Goal: Navigation & Orientation: Find specific page/section

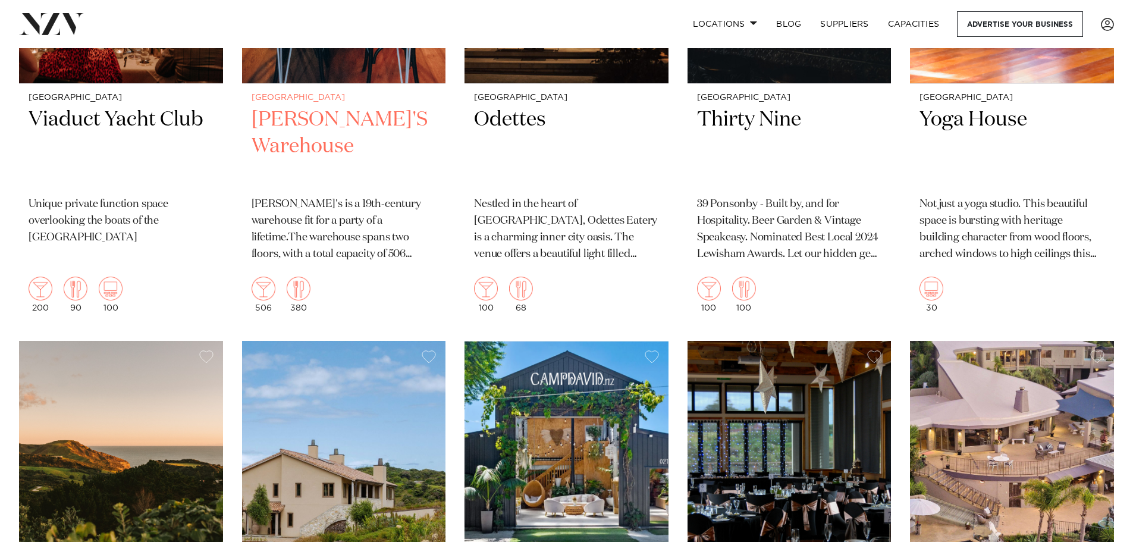
scroll to position [11375, 0]
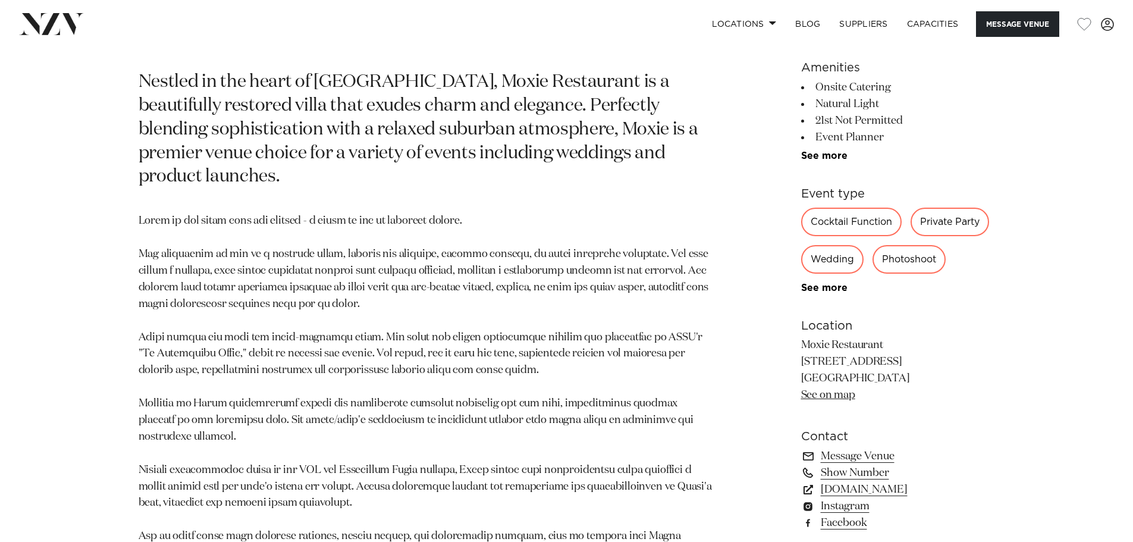
scroll to position [654, 0]
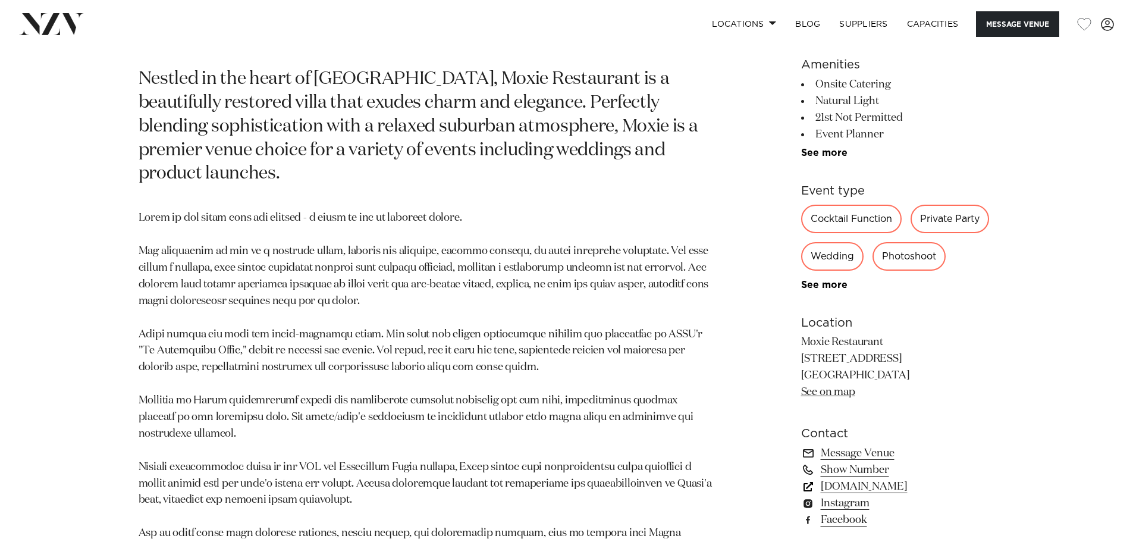
click at [866, 485] on link "www.moxierestaurant.co.nz" at bounding box center [898, 486] width 194 height 17
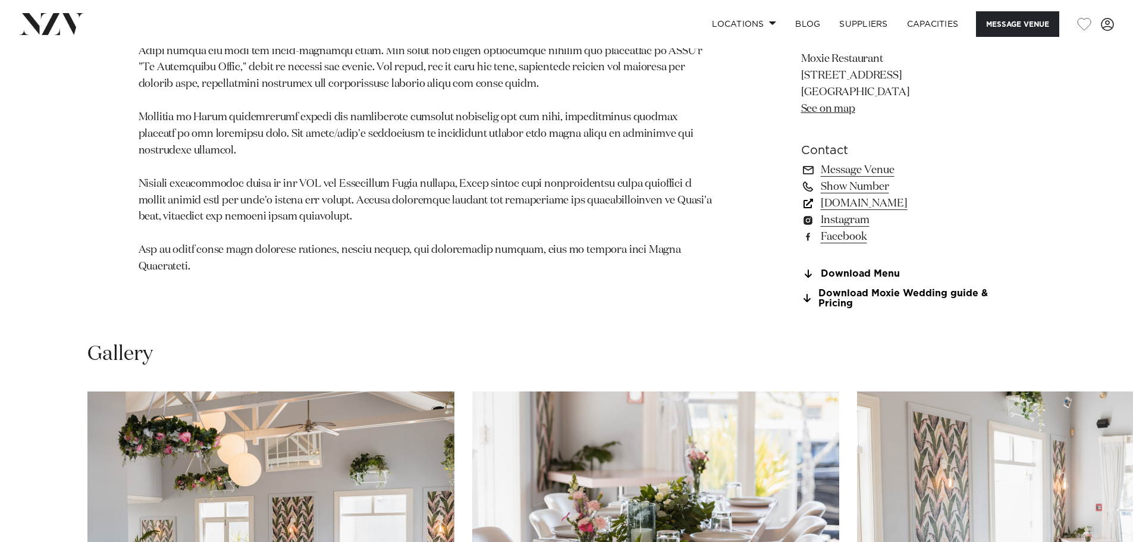
scroll to position [934, 0]
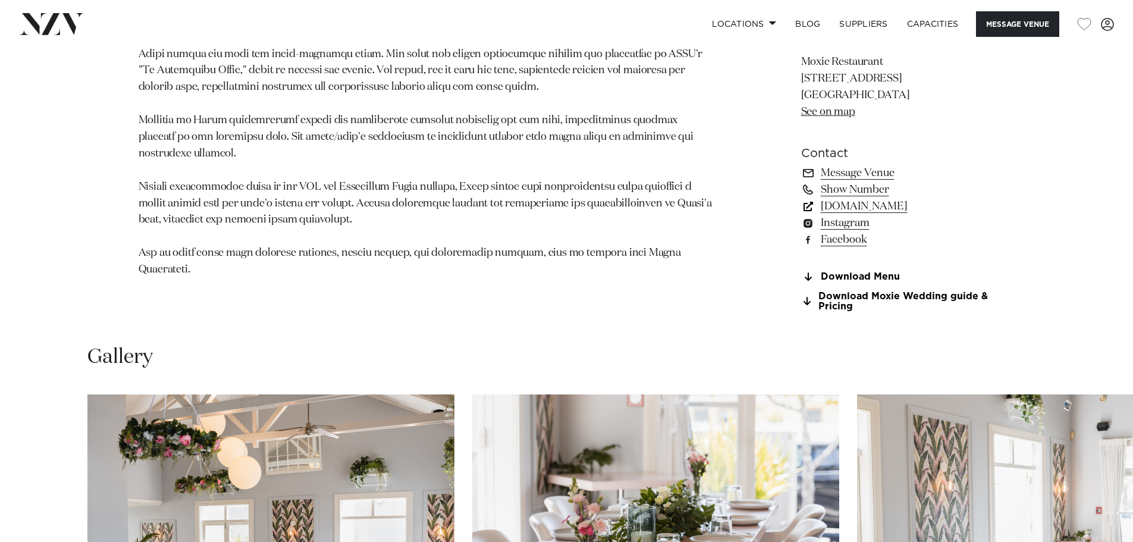
click at [873, 204] on link "www.moxierestaurant.co.nz" at bounding box center [898, 206] width 194 height 17
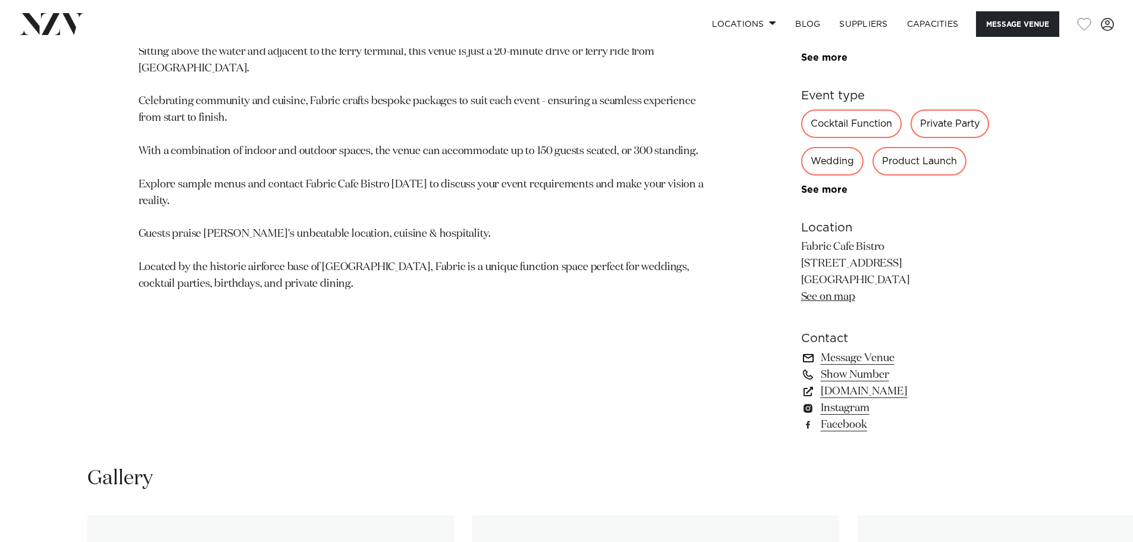
scroll to position [773, 0]
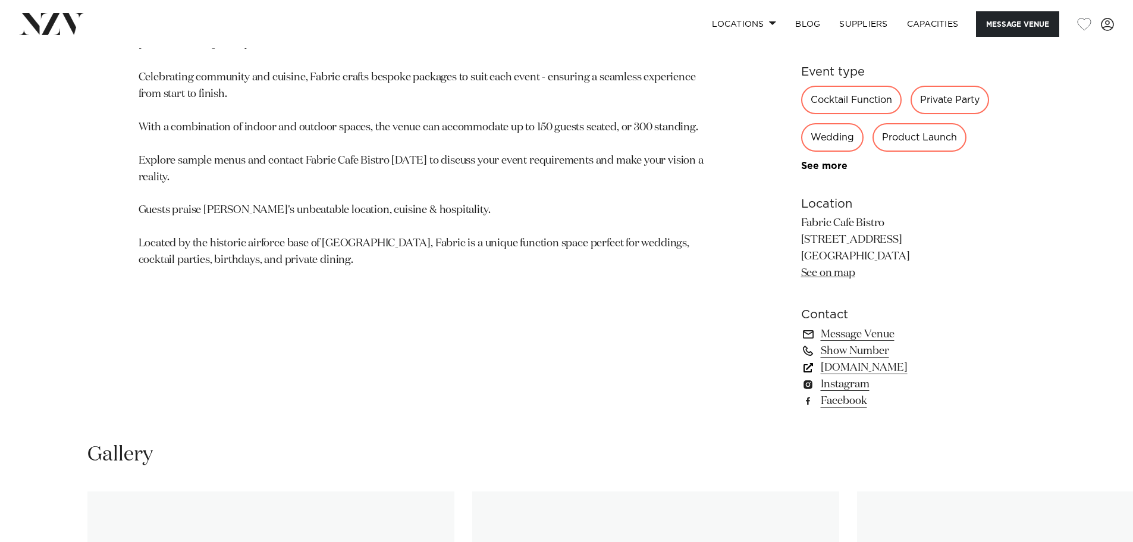
click at [848, 369] on link "www.fabriccafebistro.co.nz" at bounding box center [898, 367] width 194 height 17
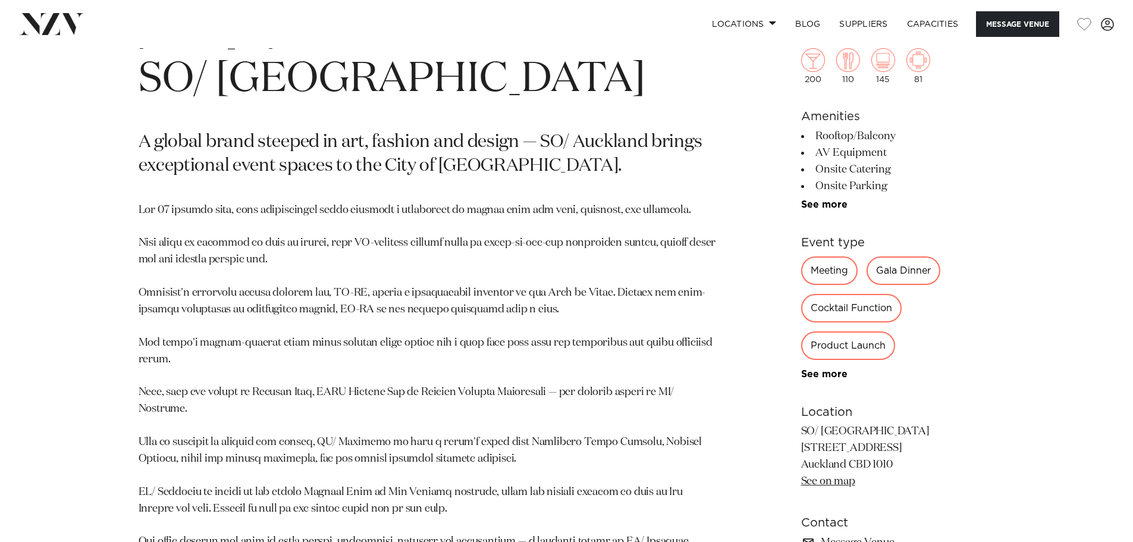
scroll to position [714, 0]
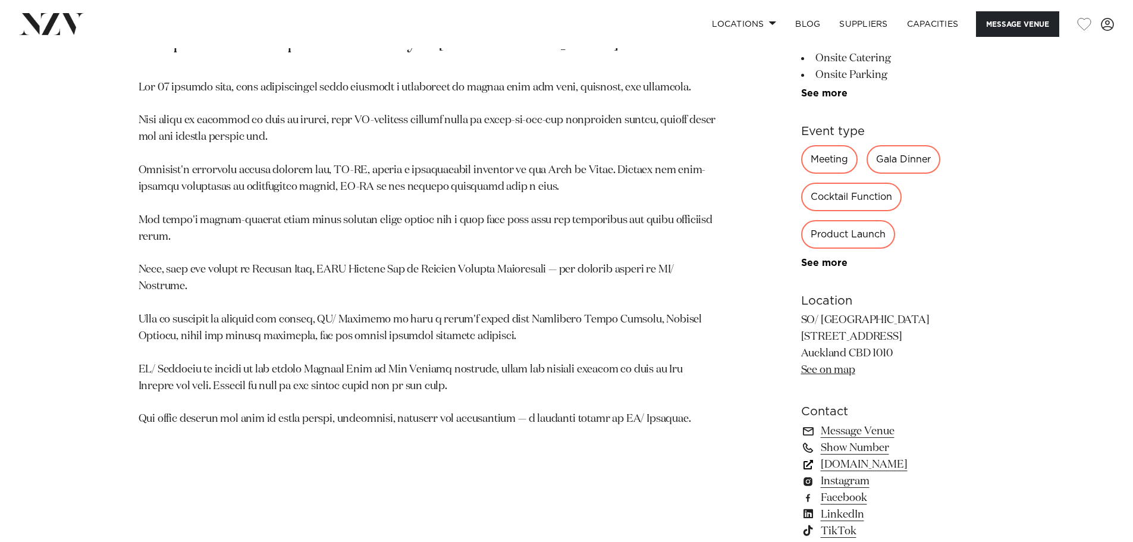
click at [862, 465] on link "so-hotels.com" at bounding box center [898, 464] width 194 height 17
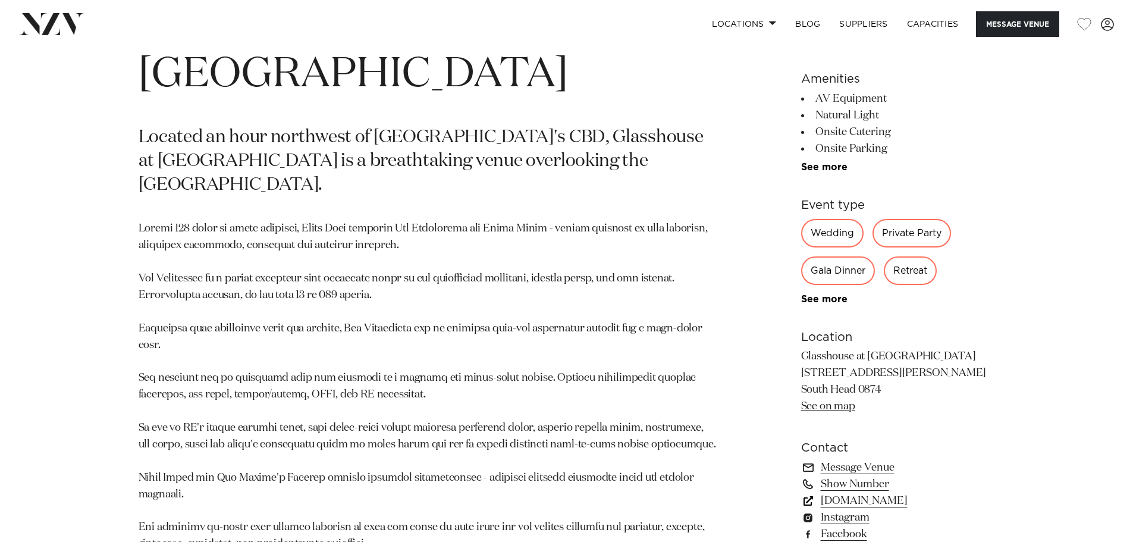
scroll to position [714, 0]
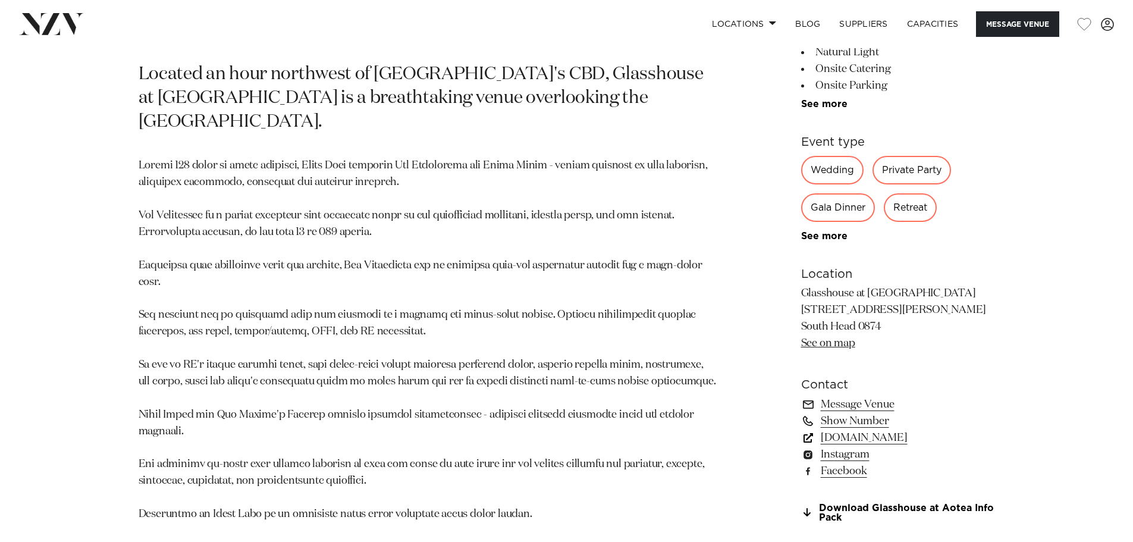
click at [852, 429] on link "[DOMAIN_NAME]" at bounding box center [898, 437] width 194 height 17
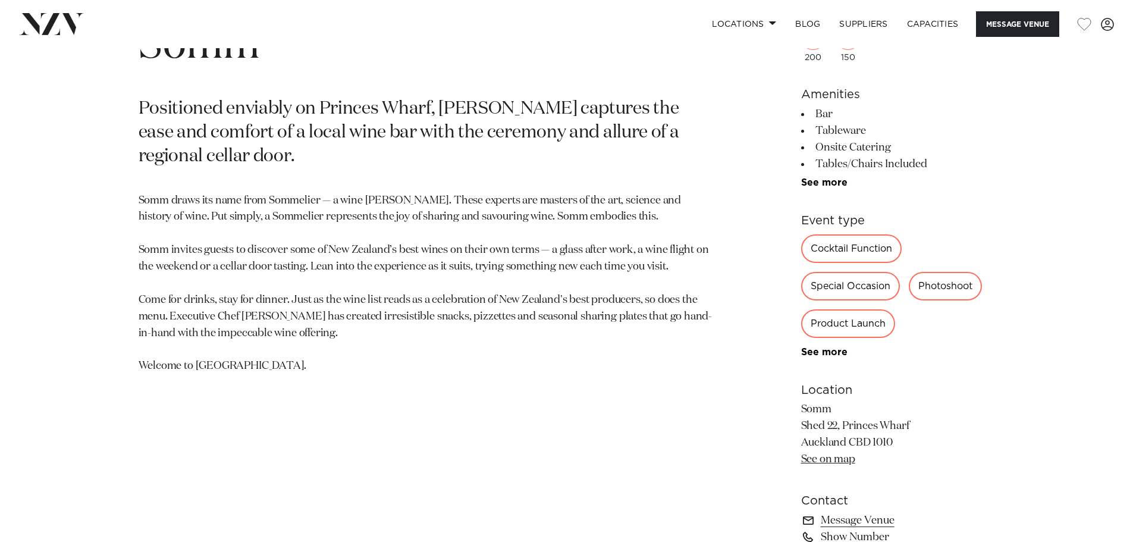
scroll to position [833, 0]
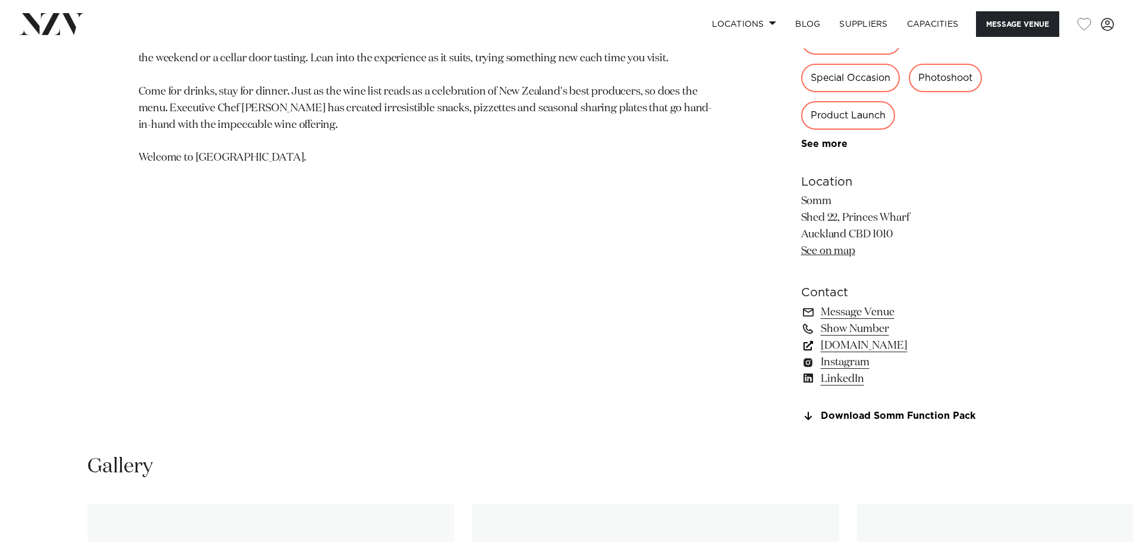
click at [841, 350] on link "sommcellardoor.co.nz" at bounding box center [898, 345] width 194 height 17
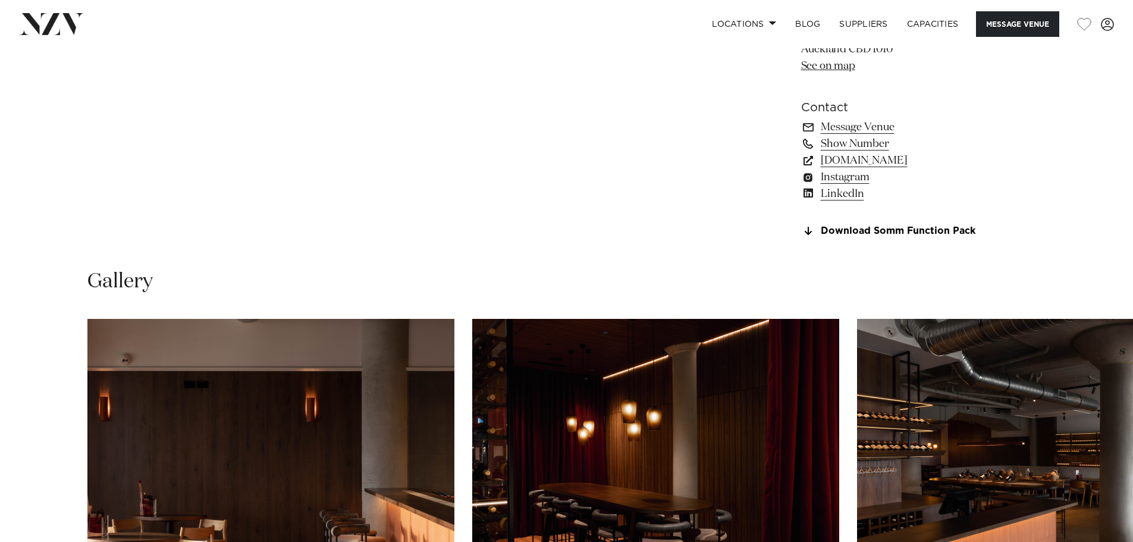
scroll to position [1011, 0]
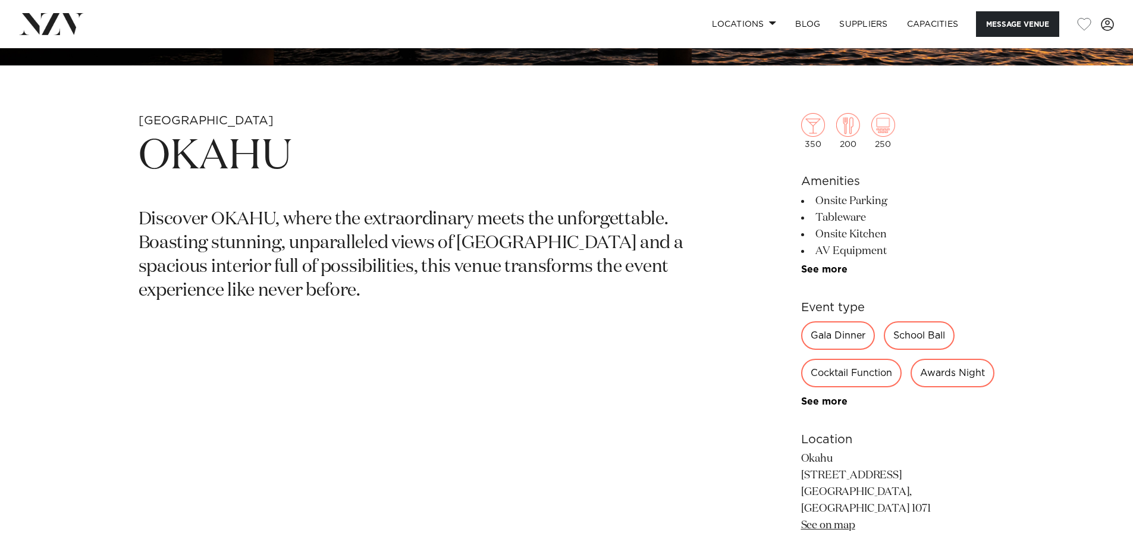
scroll to position [714, 0]
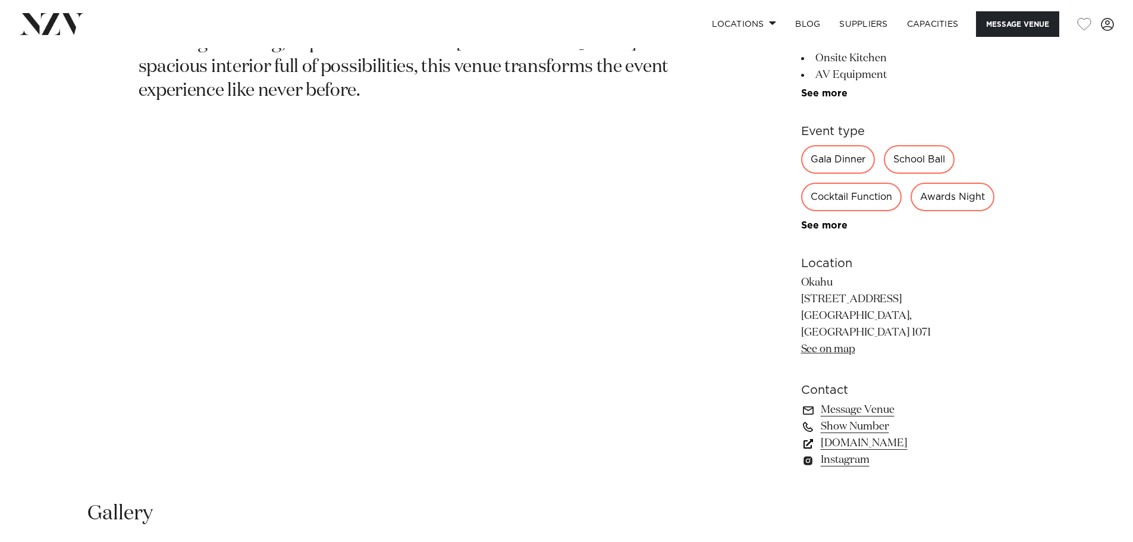
click at [869, 451] on link "[DOMAIN_NAME]" at bounding box center [898, 443] width 194 height 17
